Goal: Find specific page/section: Find specific page/section

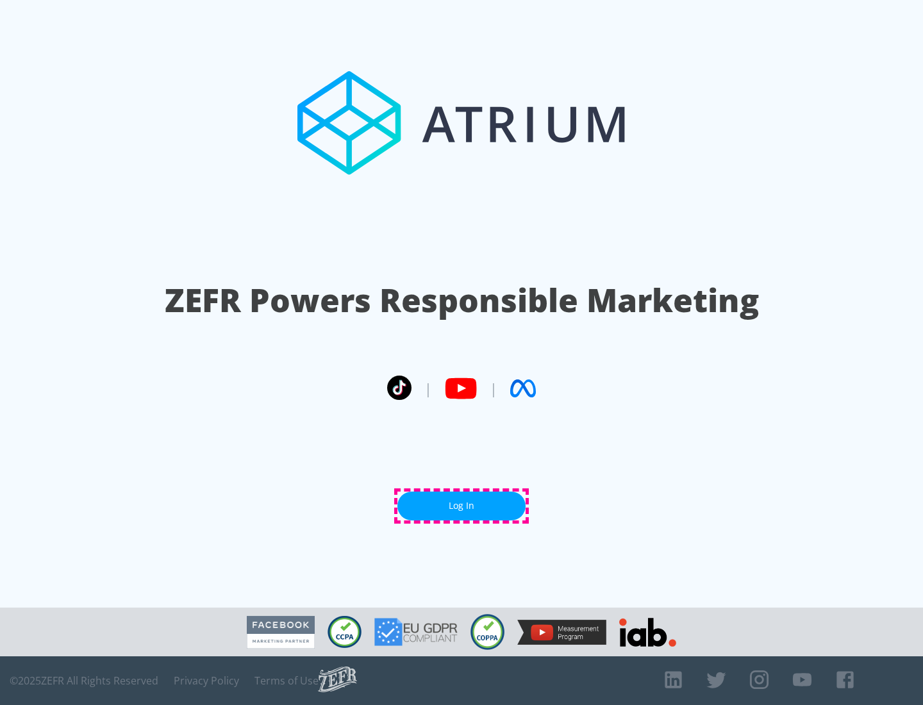
click at [462, 506] on link "Log In" at bounding box center [461, 506] width 128 height 29
